Goal: Find specific page/section: Find specific page/section

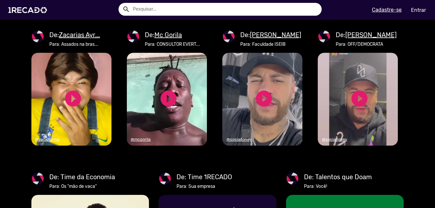
scroll to position [577, 0]
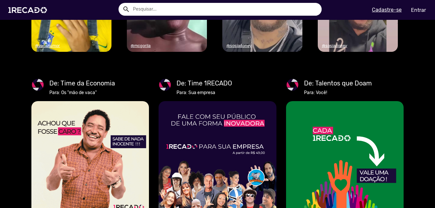
click at [166, 6] on input "text" at bounding box center [225, 9] width 194 height 13
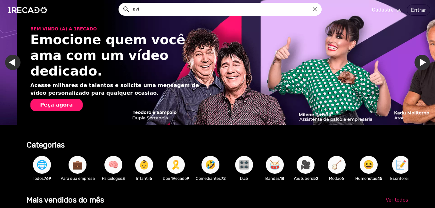
scroll to position [0, 861]
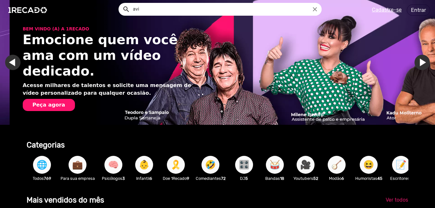
drag, startPoint x: 158, startPoint y: 12, endPoint x: 131, endPoint y: 13, distance: 27.0
click at [131, 13] on input "avi" at bounding box center [225, 9] width 194 height 13
click at [120, 3] on button "search" at bounding box center [125, 8] width 11 height 11
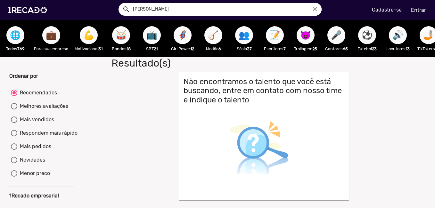
drag, startPoint x: 155, startPoint y: 12, endPoint x: 129, endPoint y: 8, distance: 25.7
click at [129, 8] on div "search [PERSON_NAME] close" at bounding box center [220, 9] width 203 height 13
type input "avirl"
click at [120, 3] on button "search" at bounding box center [125, 8] width 11 height 11
